Goal: Task Accomplishment & Management: Manage account settings

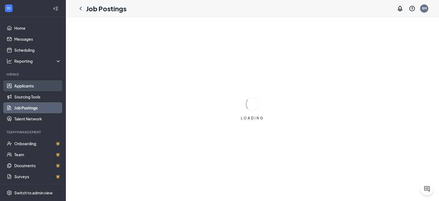
click at [25, 86] on link "Applicants" at bounding box center [37, 85] width 47 height 11
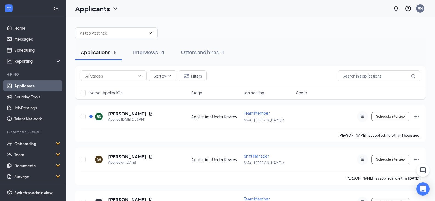
scroll to position [27, 0]
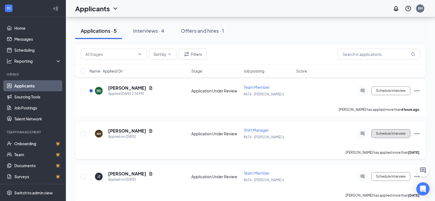
click at [388, 136] on button "Schedule Interview" at bounding box center [390, 133] width 39 height 9
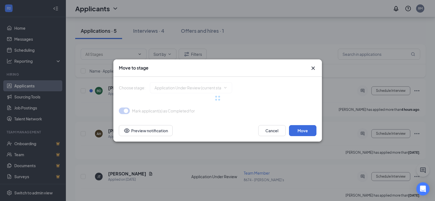
type input "Onsite Interview (next stage)"
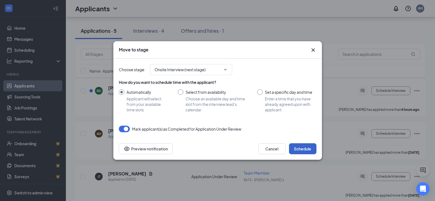
click at [316, 146] on button "Schedule" at bounding box center [302, 148] width 27 height 11
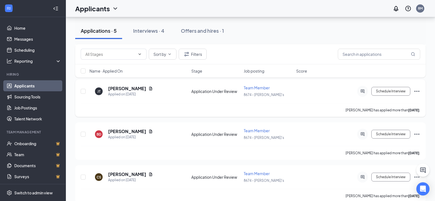
scroll to position [78, 0]
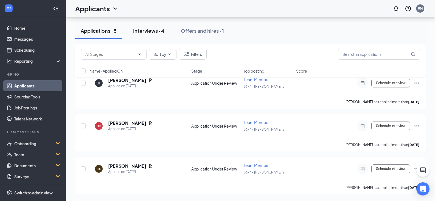
click at [153, 35] on button "Interviews · 4" at bounding box center [149, 31] width 42 height 16
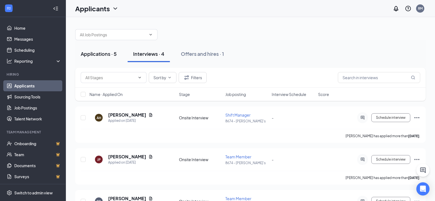
click at [103, 53] on div "Applications · 5" at bounding box center [99, 53] width 36 height 7
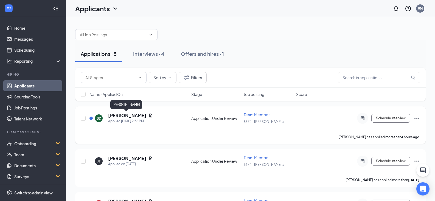
click at [127, 116] on h5 "[PERSON_NAME]" at bounding box center [127, 115] width 38 height 6
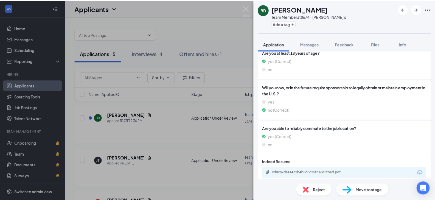
scroll to position [103, 0]
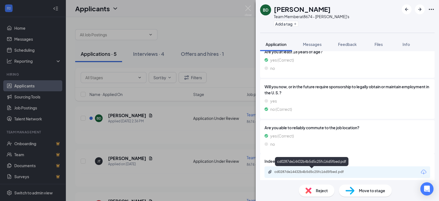
click at [325, 170] on div "cd0287de14432b4b5d5c25fc16d5fbed.pdf" at bounding box center [313, 171] width 77 height 4
drag, startPoint x: 228, startPoint y: 29, endPoint x: 225, endPoint y: 30, distance: 3.2
click at [227, 29] on div "BD [PERSON_NAME] Team Member at 8674 - [PERSON_NAME]'s Add a tag Application Me…" at bounding box center [219, 100] width 439 height 201
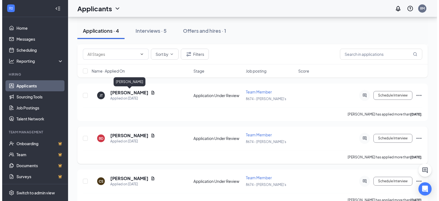
scroll to position [78, 0]
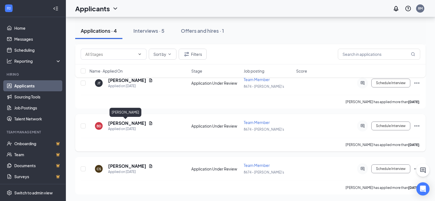
click at [124, 123] on h5 "[PERSON_NAME]" at bounding box center [127, 123] width 38 height 6
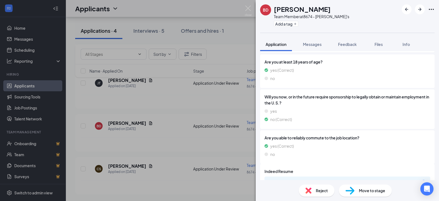
scroll to position [82, 0]
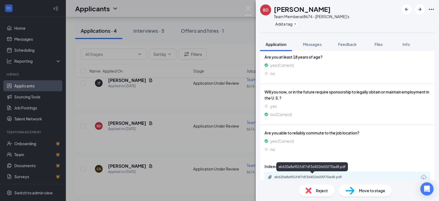
click at [327, 178] on div "eb620a8a901fdf7df3d4526655f70ad8.pdf" at bounding box center [313, 177] width 77 height 4
click at [172, 108] on div "BD [PERSON_NAME] Team Member at 8674 - [PERSON_NAME]'s Add a tag Application Me…" at bounding box center [219, 100] width 439 height 201
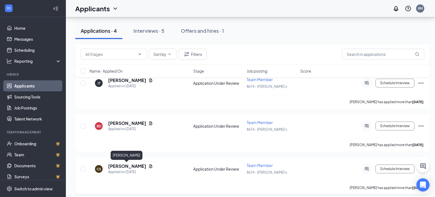
click at [130, 167] on h5 "[PERSON_NAME]" at bounding box center [127, 166] width 38 height 6
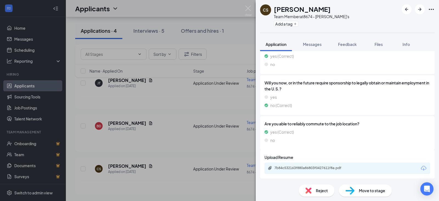
scroll to position [107, 0]
click at [320, 167] on div "7b84c532163f880a86803f0427611f8a.pdf" at bounding box center [313, 167] width 77 height 4
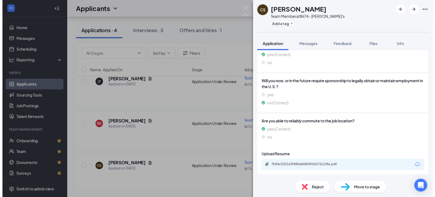
scroll to position [105, 0]
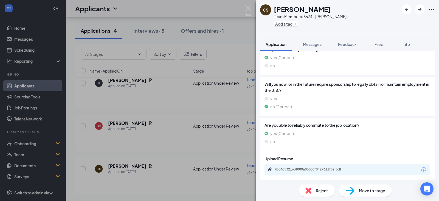
click at [179, 105] on div "CS [PERSON_NAME] Team Member at 8674 - [PERSON_NAME]'s Add a tag Application Me…" at bounding box center [219, 100] width 439 height 201
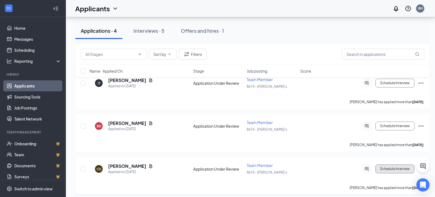
click at [391, 172] on button "Schedule Interview" at bounding box center [395, 168] width 39 height 9
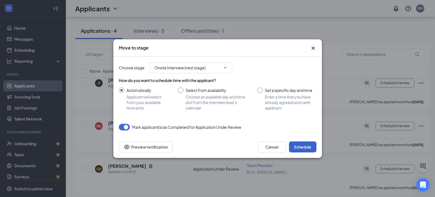
click at [310, 148] on button "Schedule" at bounding box center [302, 146] width 27 height 11
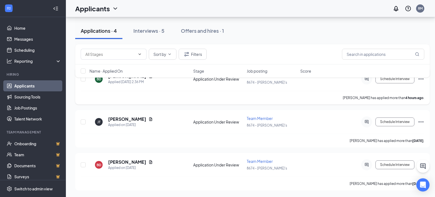
scroll to position [39, 0]
click at [240, 31] on div "Applications · 3 Interviews · 6 Offers and hires · 1" at bounding box center [252, 31] width 355 height 16
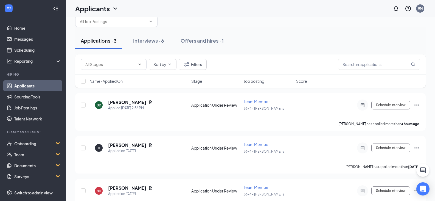
scroll to position [0, 0]
